Goal: Transaction & Acquisition: Download file/media

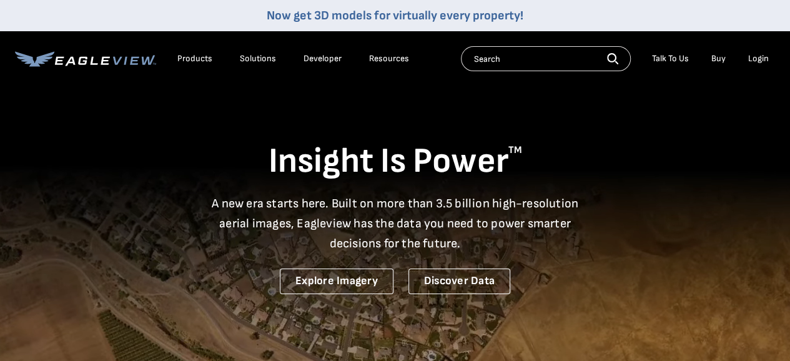
click at [729, 59] on li "Buy" at bounding box center [718, 58] width 27 height 19
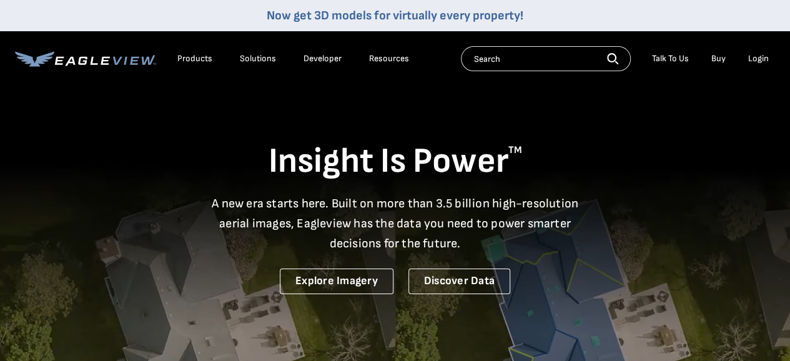
click at [722, 61] on link "Buy" at bounding box center [719, 58] width 14 height 11
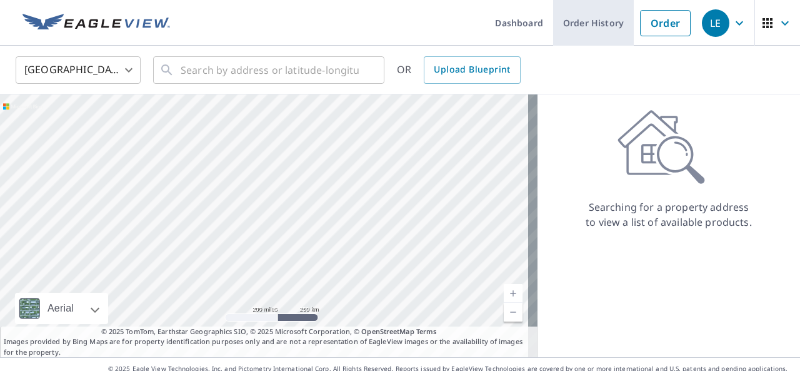
click at [576, 28] on link "Order History" at bounding box center [593, 23] width 81 height 46
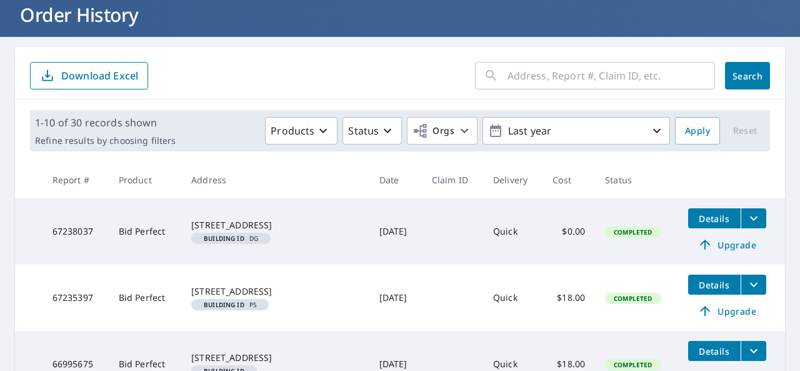
scroll to position [82, 0]
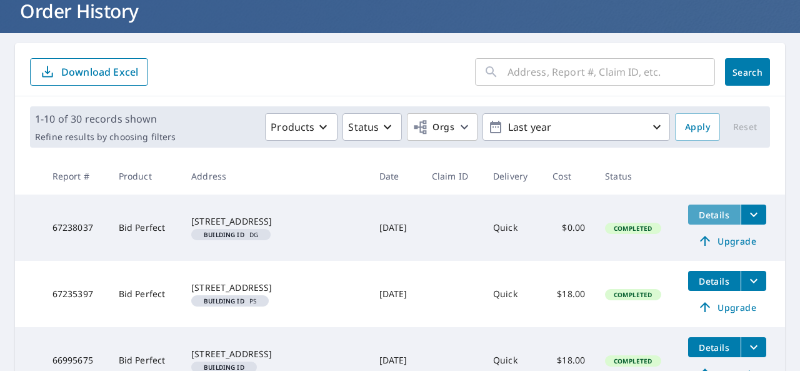
click at [698, 216] on span "Details" at bounding box center [713, 215] width 37 height 12
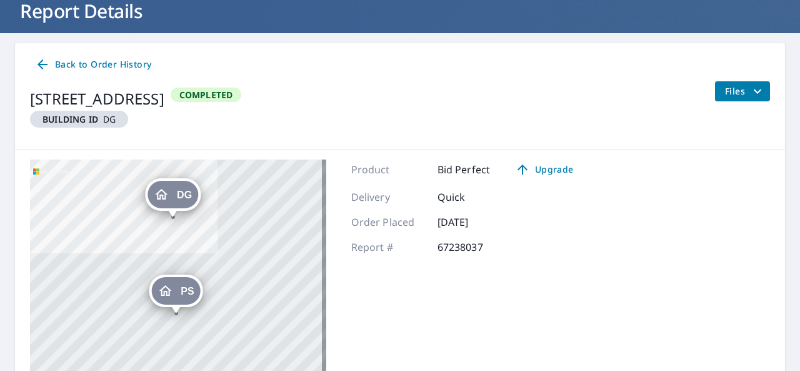
click at [737, 86] on span "Files" at bounding box center [745, 91] width 40 height 15
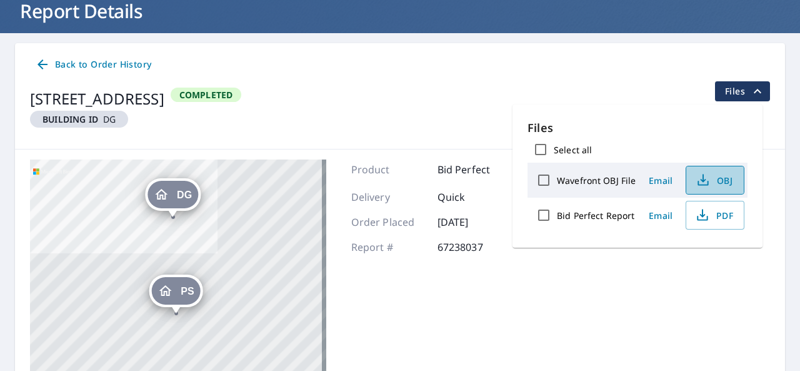
click at [717, 173] on span "OBJ" at bounding box center [714, 179] width 40 height 15
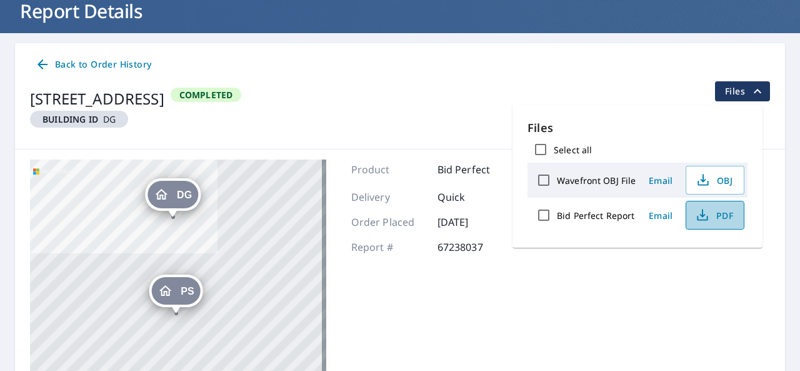
click at [727, 209] on span "PDF" at bounding box center [714, 214] width 40 height 15
click at [544, 214] on input "Bid Perfect Report" at bounding box center [543, 215] width 26 height 26
checkbox input "true"
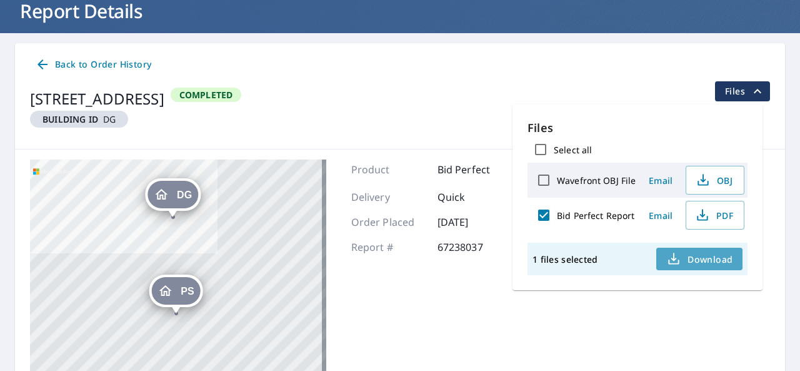
click at [689, 261] on span "Download" at bounding box center [699, 258] width 66 height 15
